Goal: Information Seeking & Learning: Learn about a topic

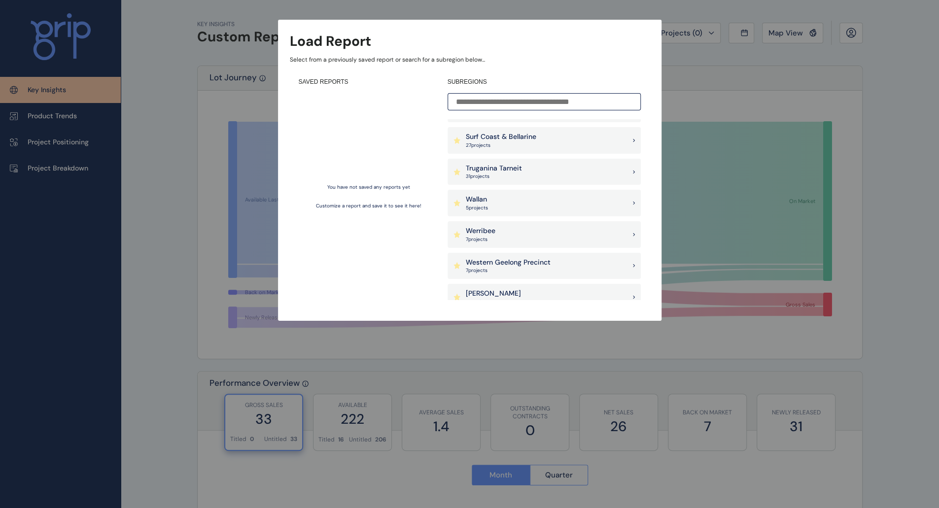
scroll to position [920, 0]
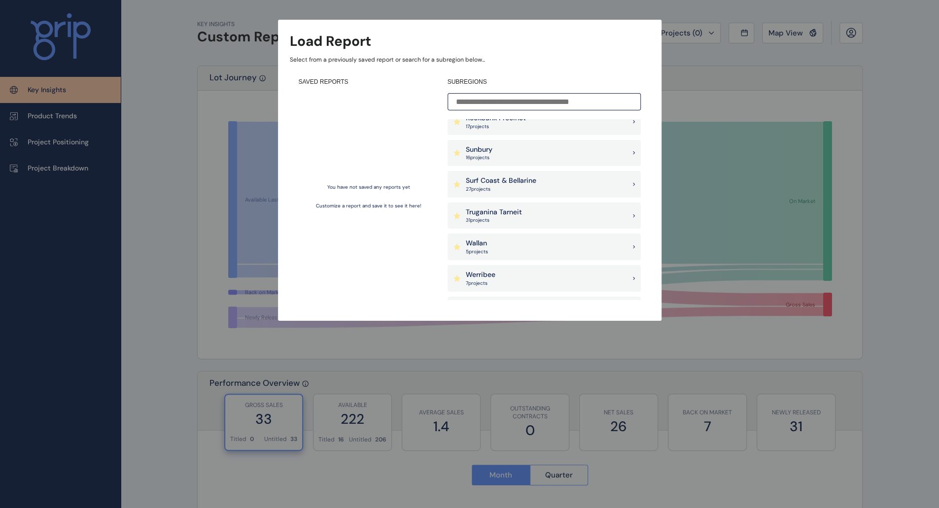
click at [528, 148] on div "Sunbury 16 project s" at bounding box center [544, 153] width 193 height 27
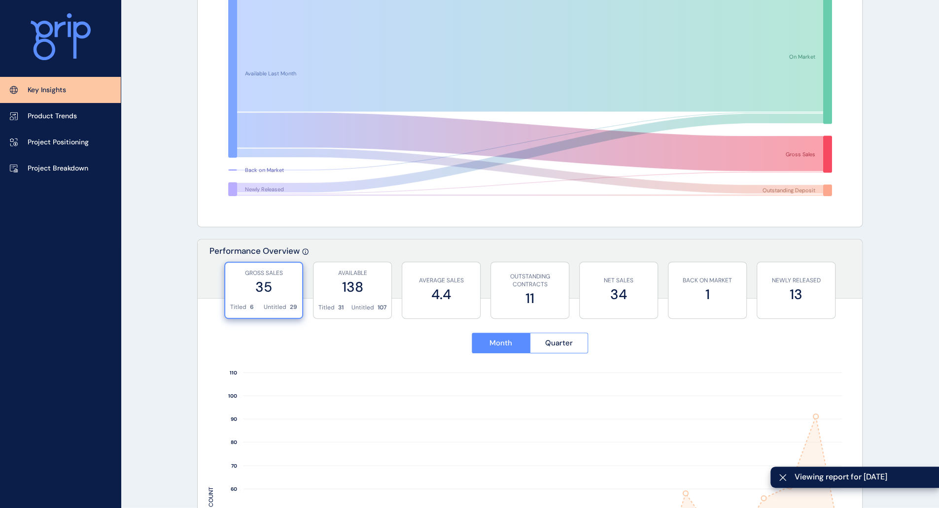
scroll to position [197, 0]
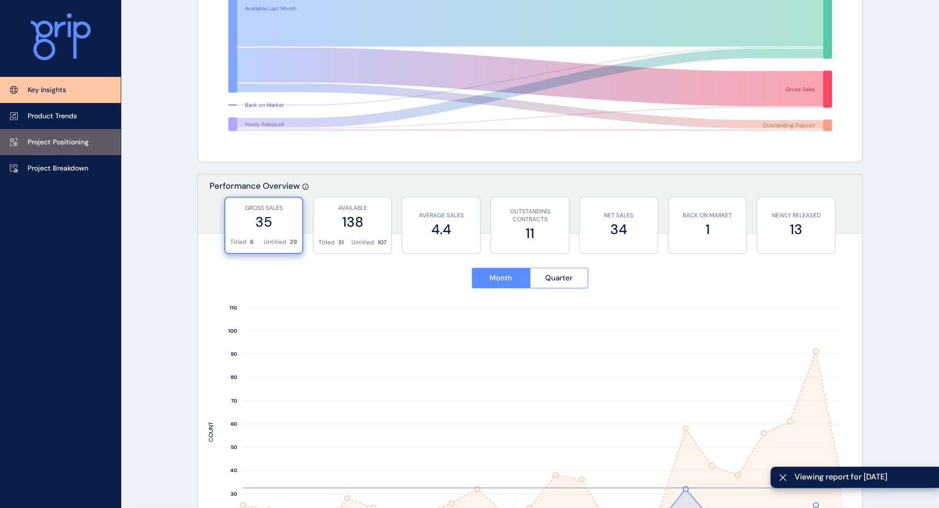
click at [50, 138] on p "Project Positioning" at bounding box center [58, 143] width 61 height 10
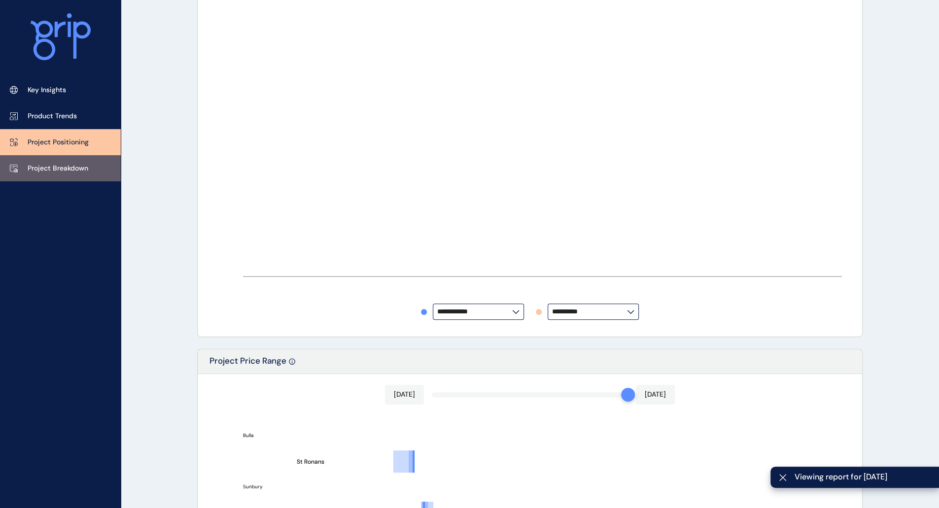
type input "**********"
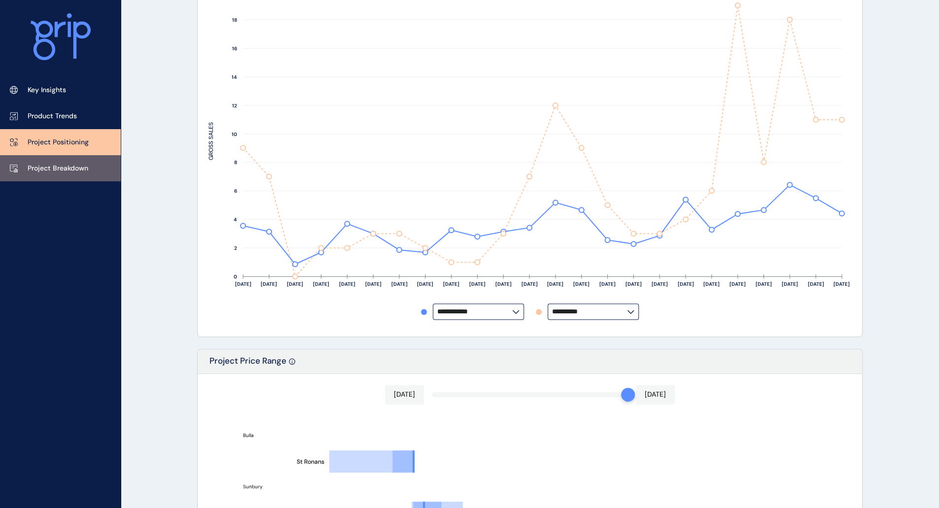
click at [66, 172] on p "Project Breakdown" at bounding box center [58, 169] width 61 height 10
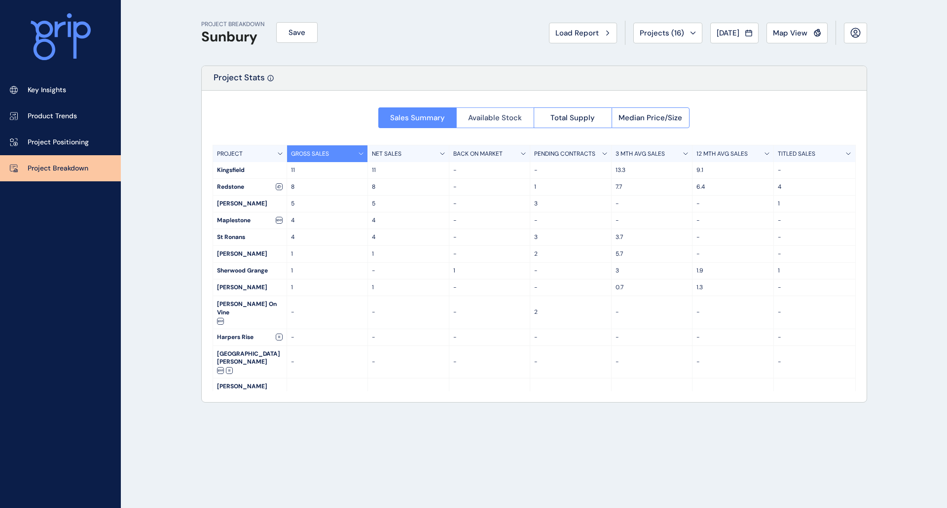
click at [514, 119] on span "Available Stock" at bounding box center [495, 118] width 54 height 10
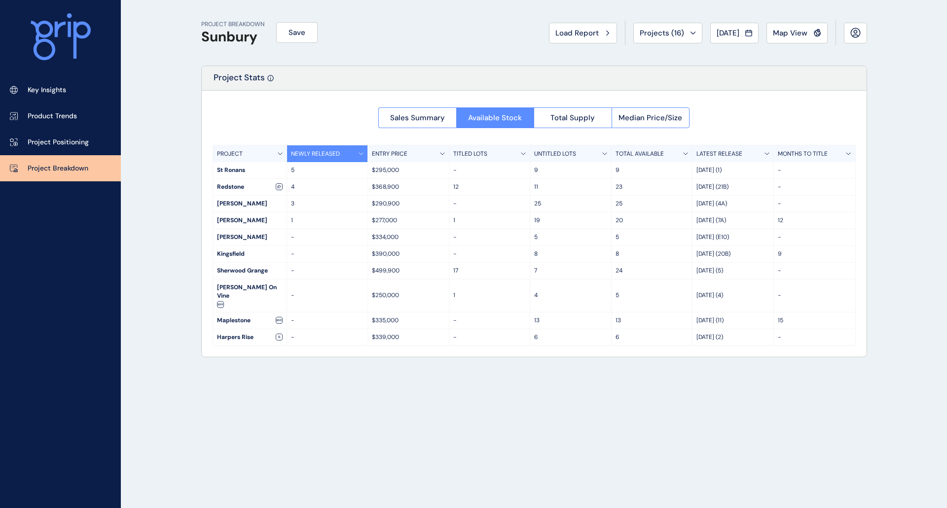
click at [584, 113] on span "Total Supply" at bounding box center [572, 118] width 44 height 10
